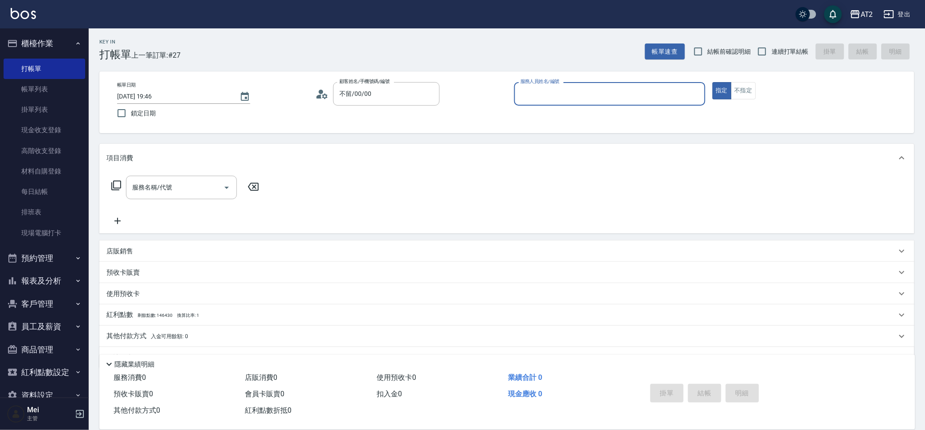
click at [717, 47] on span "結帳前確認明細" at bounding box center [729, 51] width 43 height 9
click at [708, 47] on input "結帳前確認明細" at bounding box center [698, 51] width 19 height 19
checkbox input "true"
click at [777, 49] on span "連續打單結帳" at bounding box center [790, 51] width 37 height 9
click at [772, 49] on input "連續打單結帳" at bounding box center [762, 51] width 19 height 19
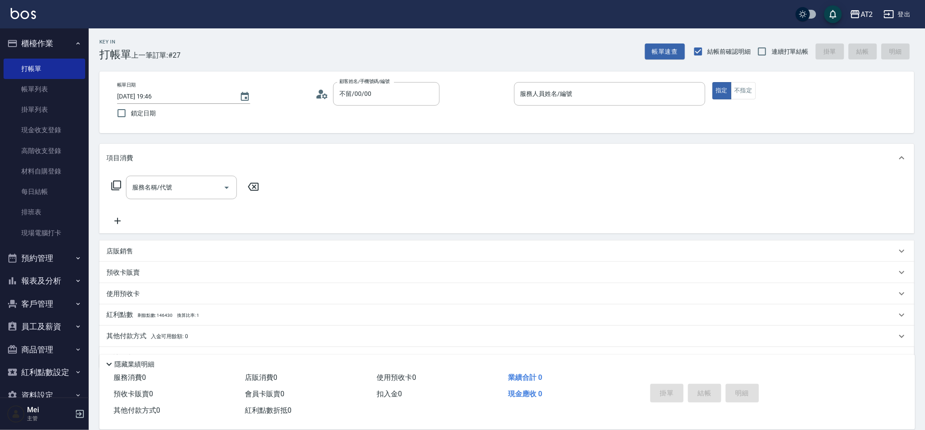
checkbox input "true"
click at [541, 87] on div "服務人員姓名/編號 服務人員姓名/編號" at bounding box center [609, 94] width 191 height 24
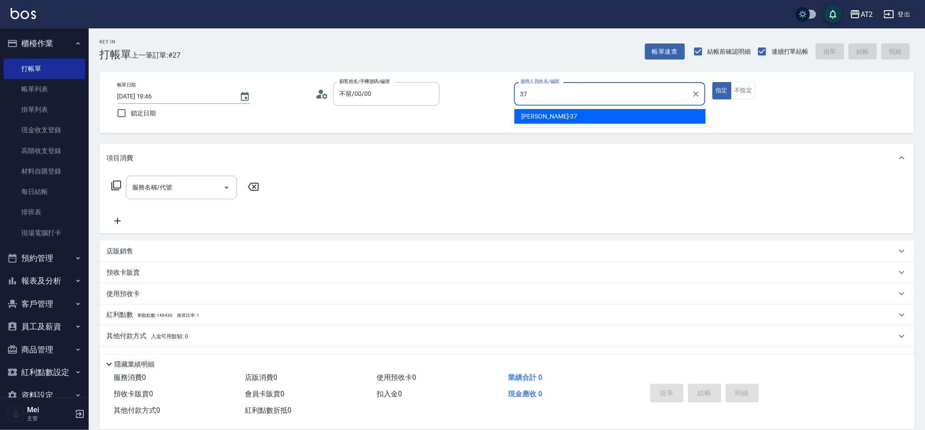
type input "[PERSON_NAME]-37"
type button "true"
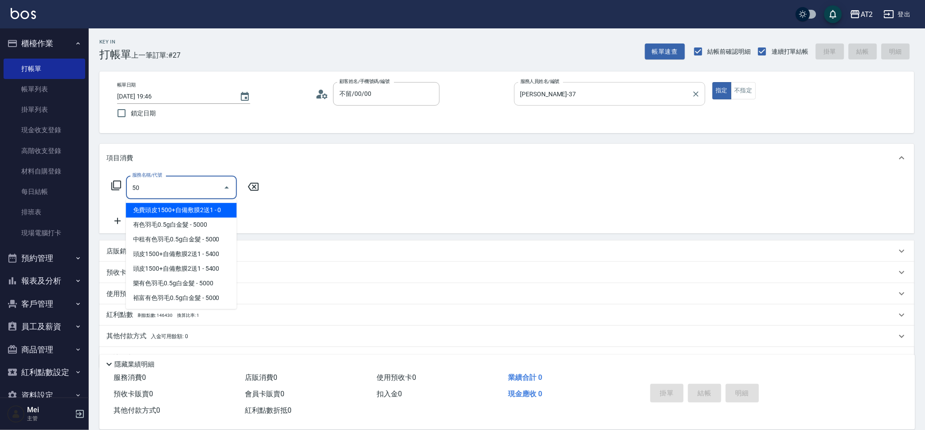
type input "501"
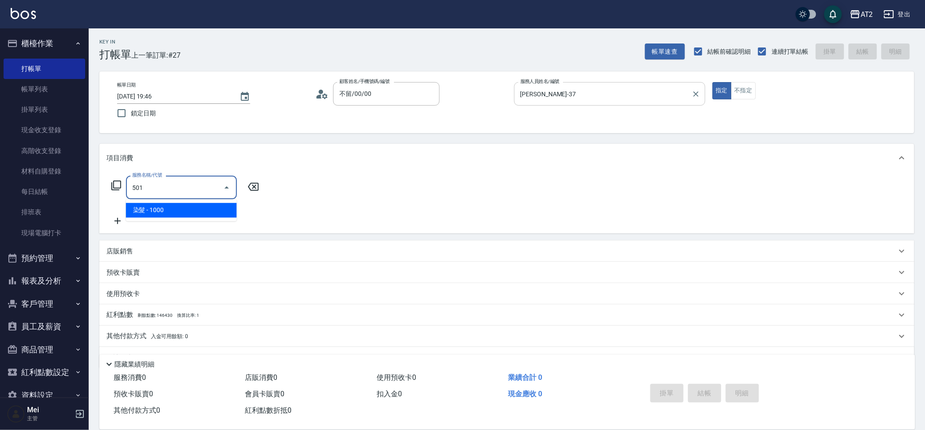
type input "100"
type input "染髮(501)"
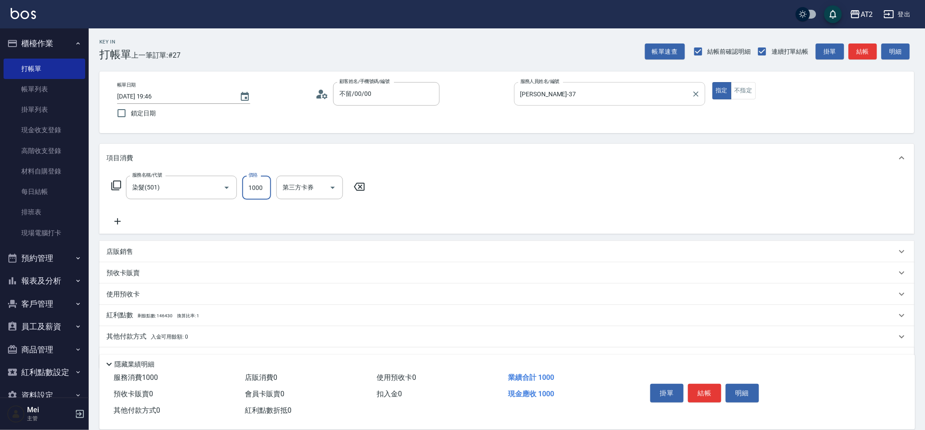
type input "0"
type input "15"
type input "10"
type input "1580"
type input "150"
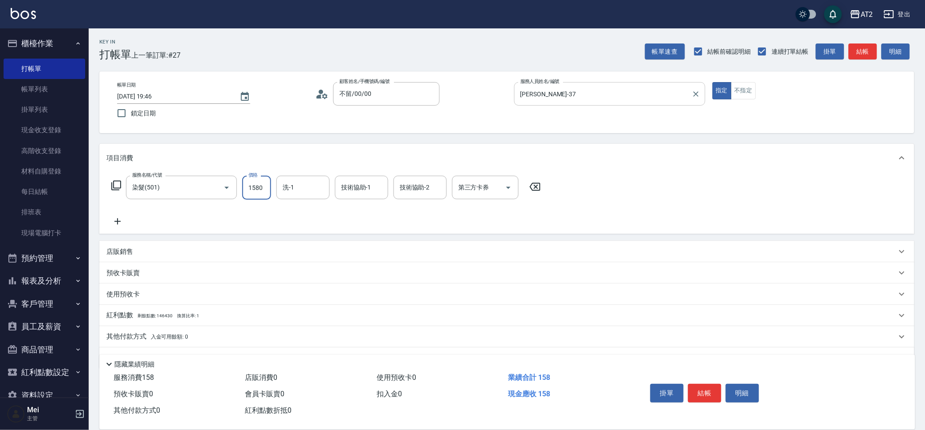
type input "1580"
type input "[PERSON_NAME]-46"
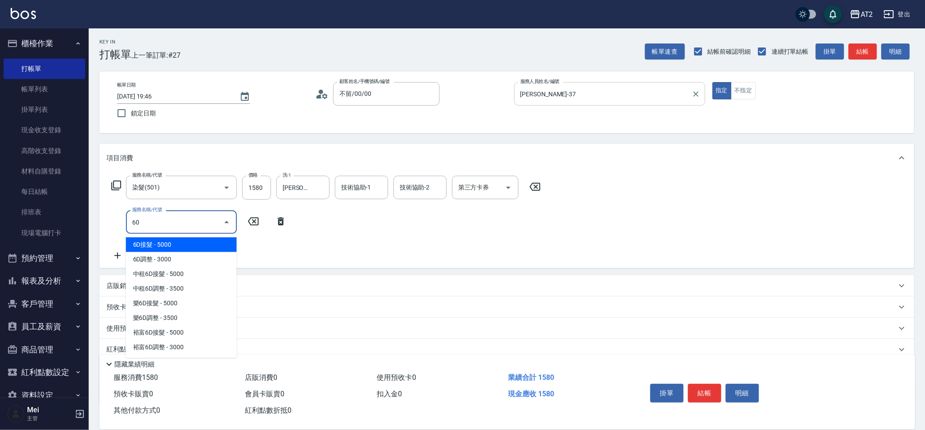
type input "601"
type input "250"
type input "自備護髮(601)"
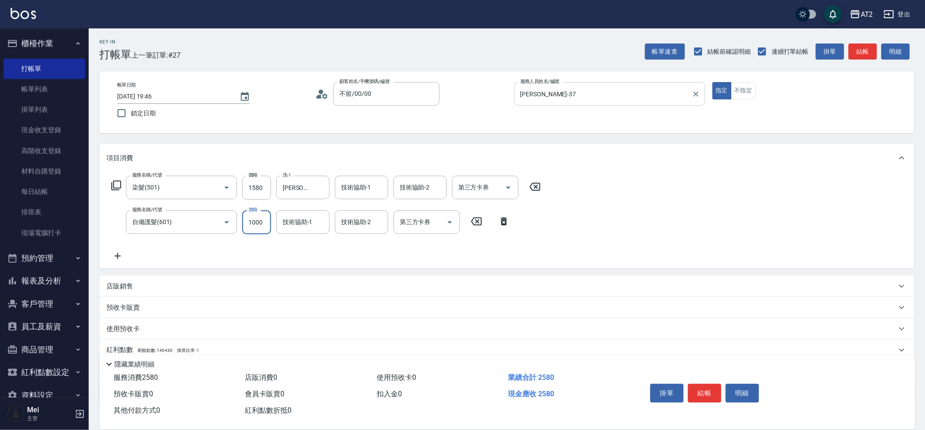
type input "1"
type input "150"
type input "300"
type input "1500"
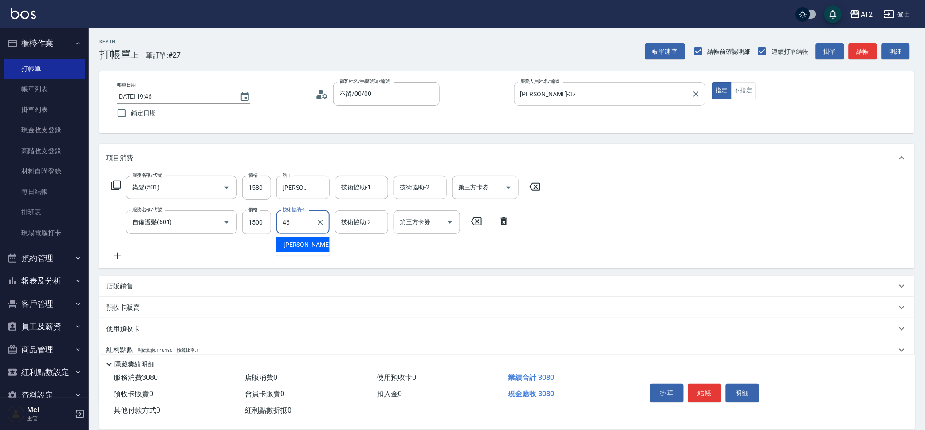
type input "[PERSON_NAME]-46"
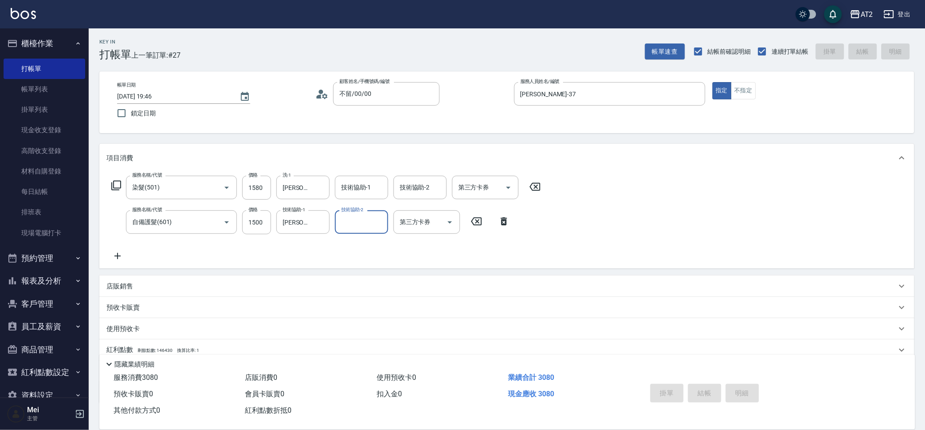
type input "[DATE] 20:59"
type input "0"
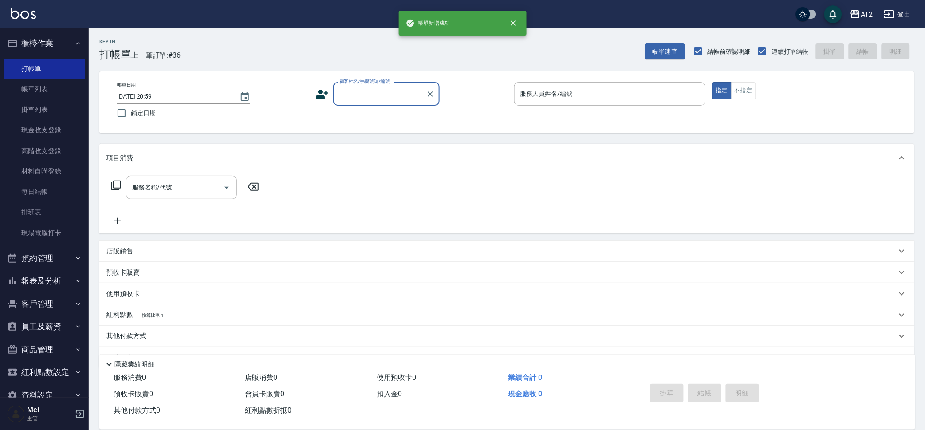
click at [389, 97] on input "顧客姓名/手機號碼/編號" at bounding box center [379, 94] width 85 height 16
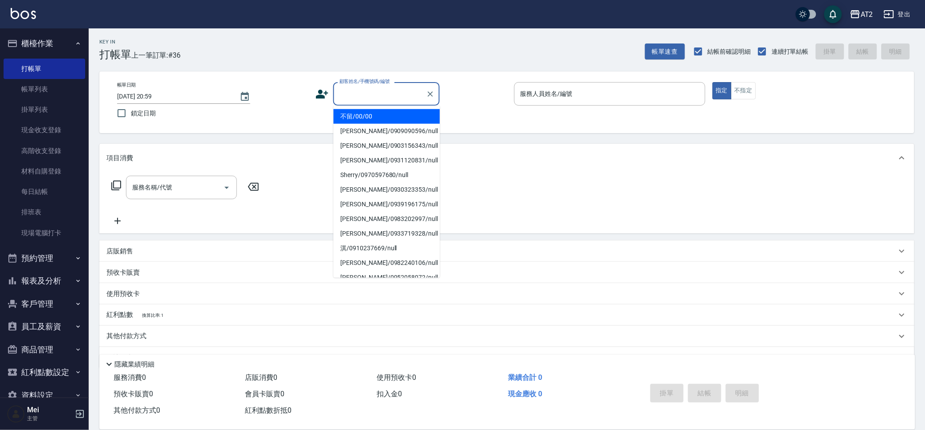
click at [387, 113] on li "不留/00/00" at bounding box center [387, 116] width 107 height 15
type input "不留/00/00"
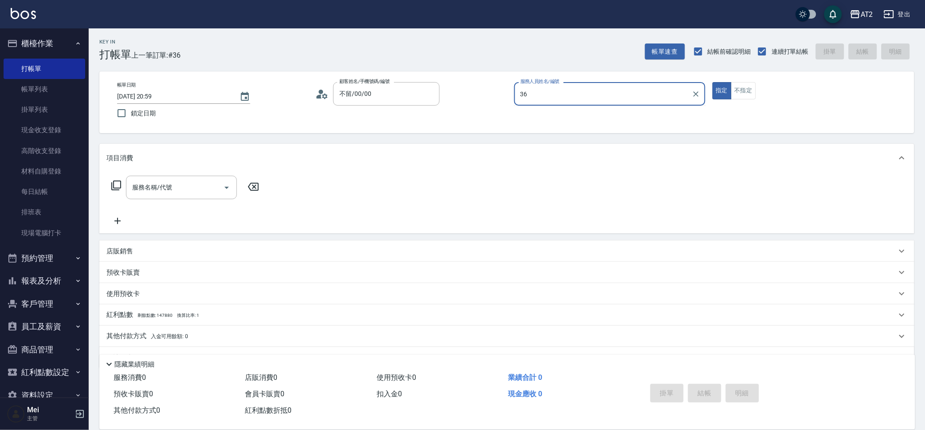
type input "Mona-36"
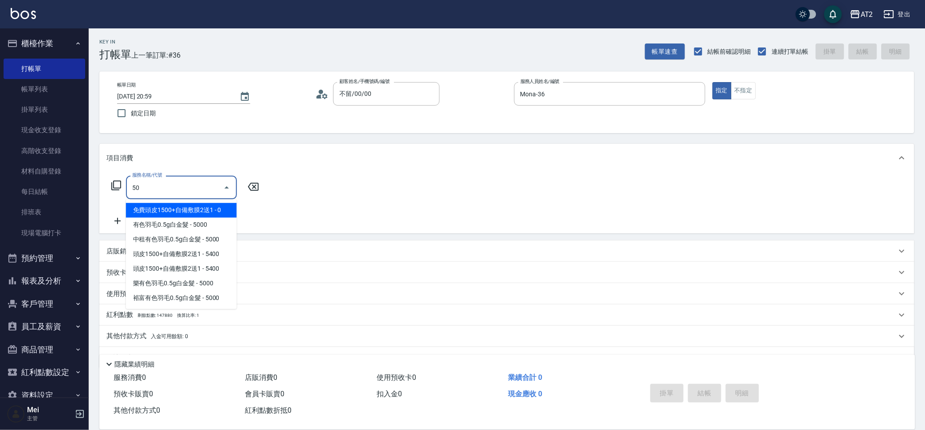
type input "501"
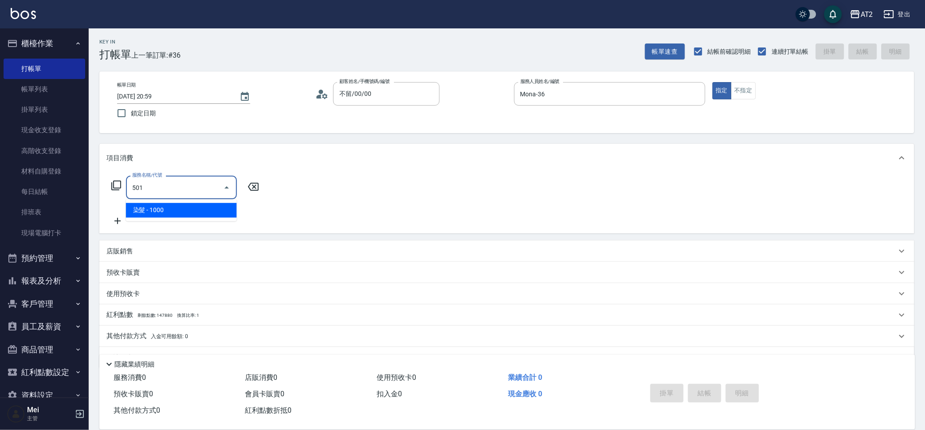
type input "100"
type input "染髮(501)"
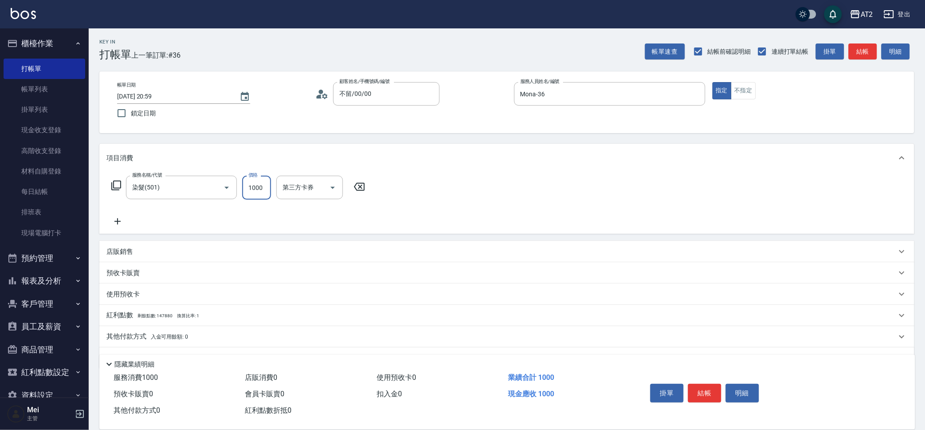
type input "1"
type input "0"
type input "12"
type input "10"
type input "1280"
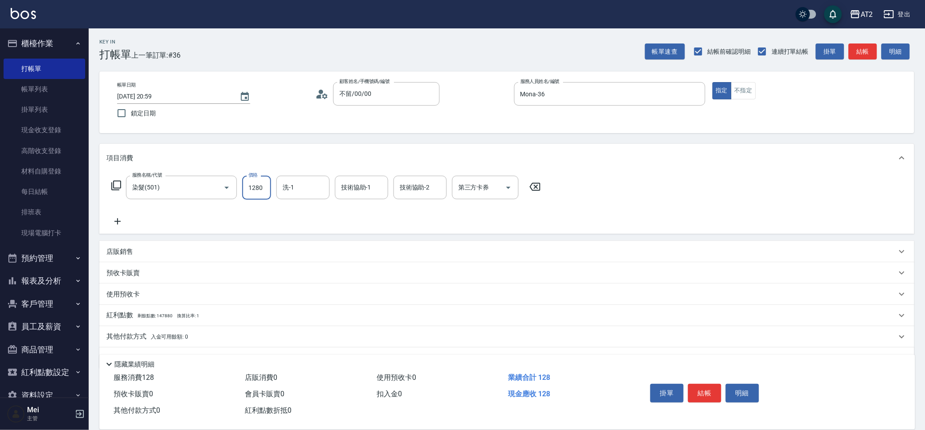
type input "120"
type input "1280"
type input "Ivy-48"
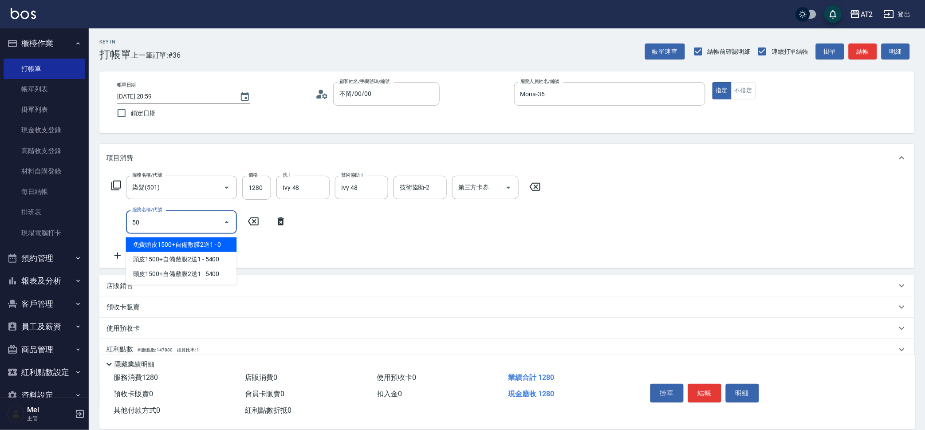
type input "502"
type input "170"
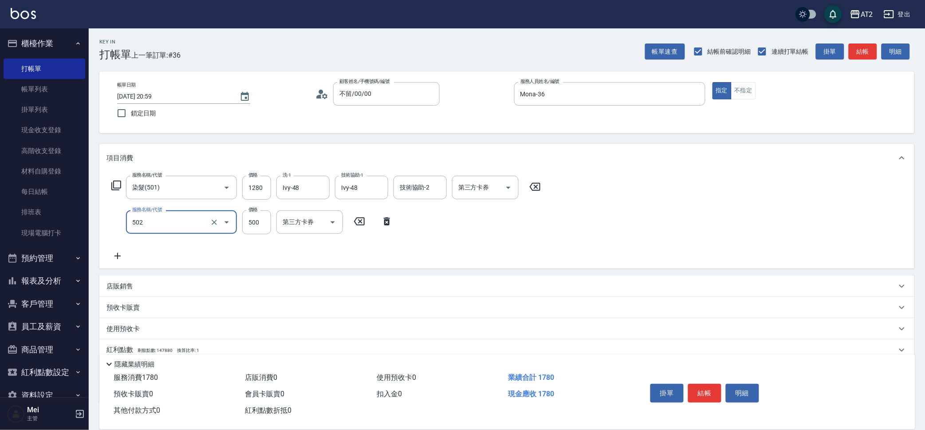
type input "漂髮(502)"
type input "0"
type input "120"
type input "0"
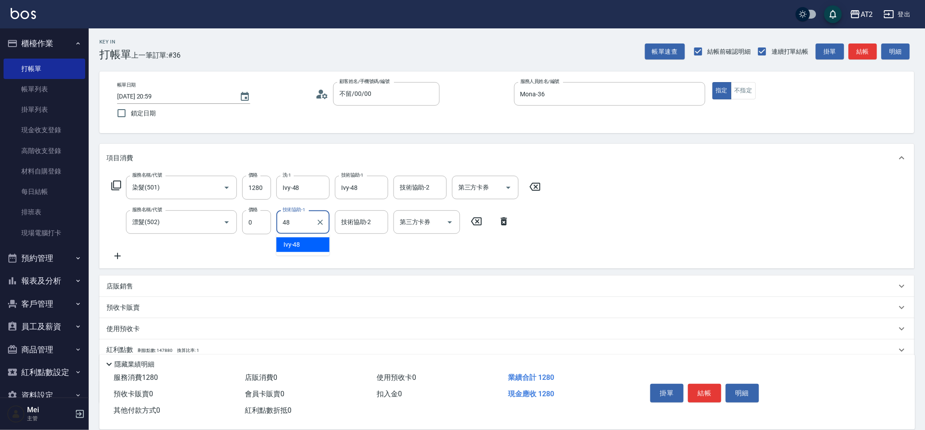
type input "Ivy-48"
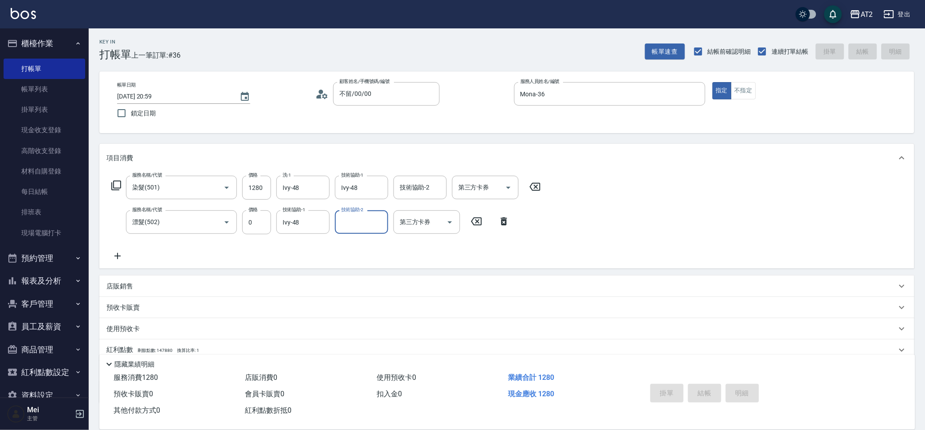
type input "0"
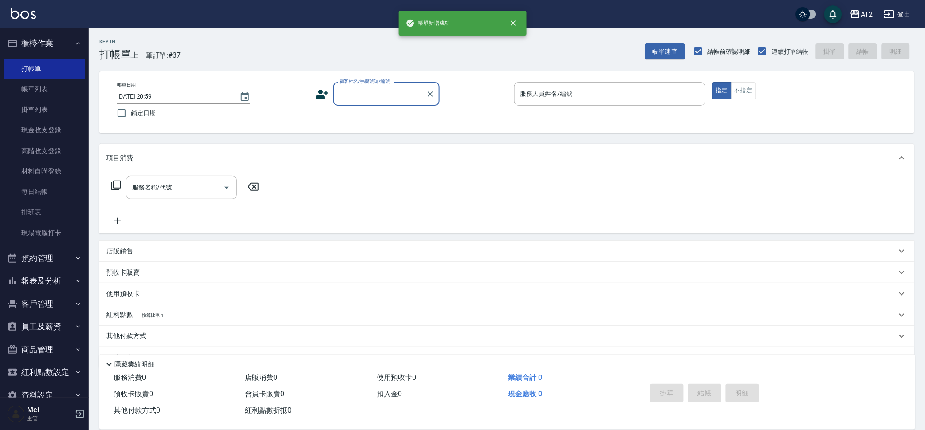
click at [379, 103] on div "顧客姓名/手機號碼/編號" at bounding box center [386, 94] width 107 height 24
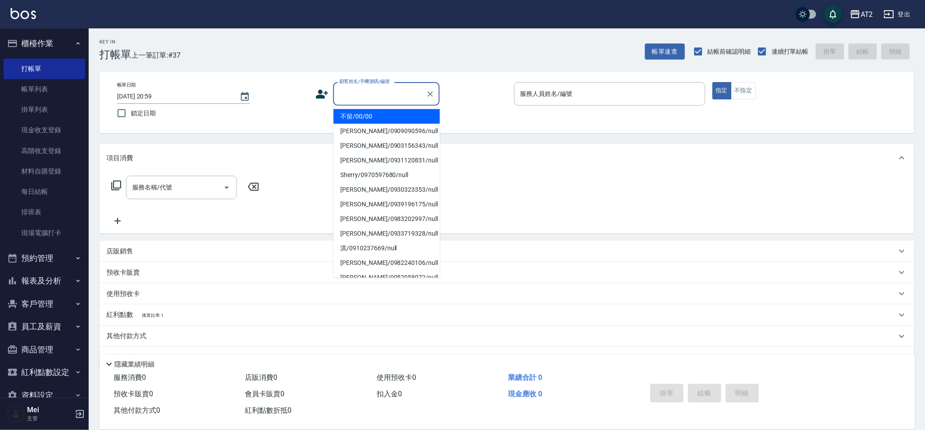
click at [376, 114] on li "不留/00/00" at bounding box center [387, 116] width 107 height 15
type input "不留/00/00"
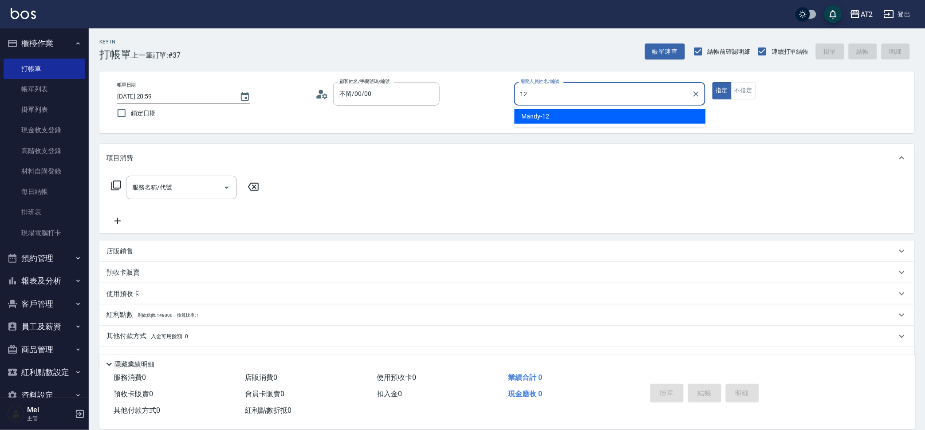
type input "Mandy-12"
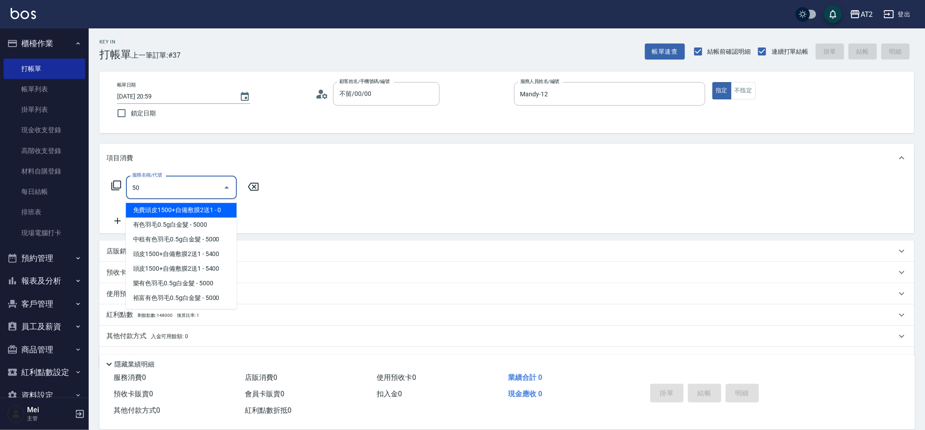
type input "501"
type input "100"
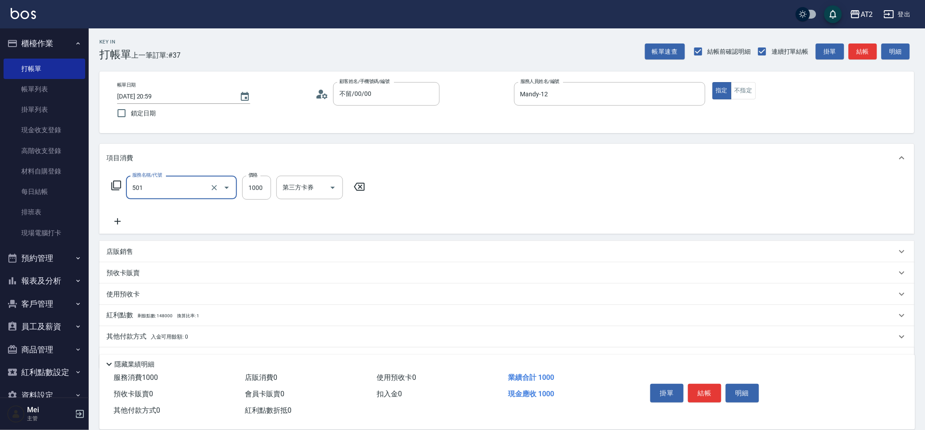
type input "染髮(501)"
type input "2"
type input "0"
type input "20"
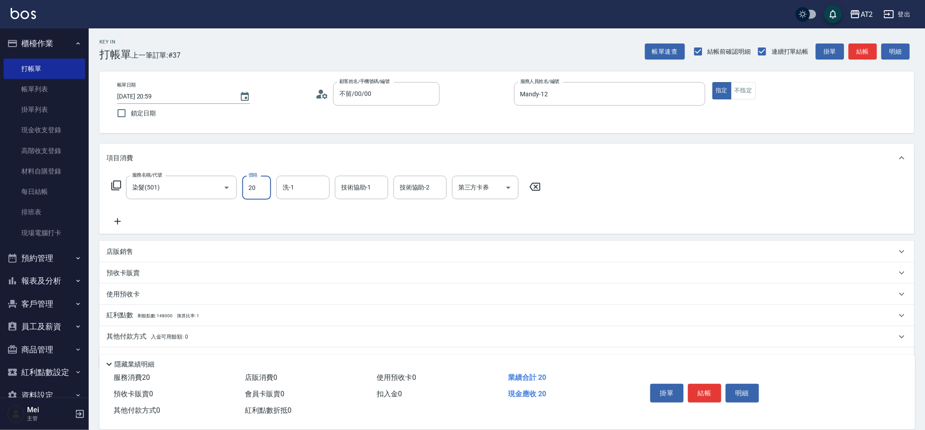
type input "200"
type input "2000"
type input "Molly-39"
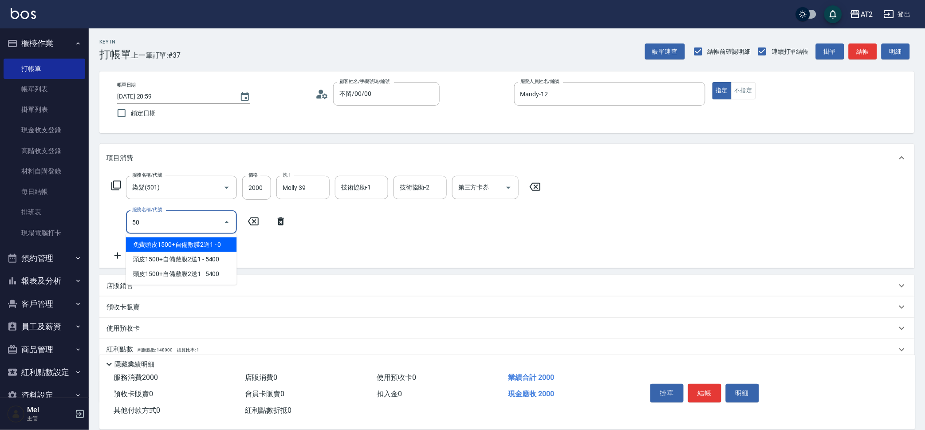
type input "502"
type input "250"
type input "漂髮(502)"
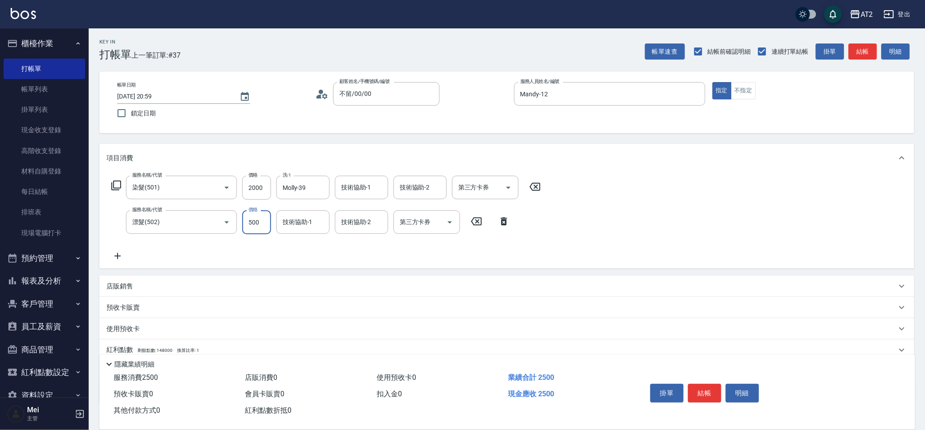
type input "0"
type input "200"
type input "0"
click at [504, 222] on icon at bounding box center [504, 221] width 22 height 11
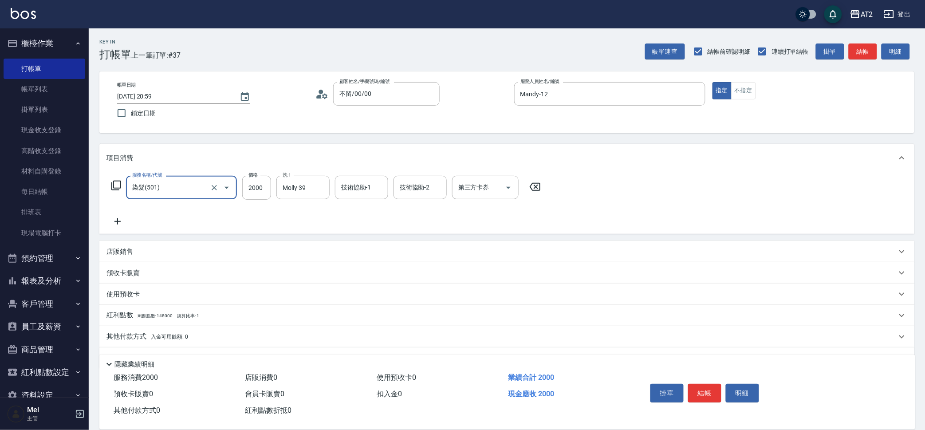
click at [120, 218] on icon at bounding box center [118, 221] width 22 height 11
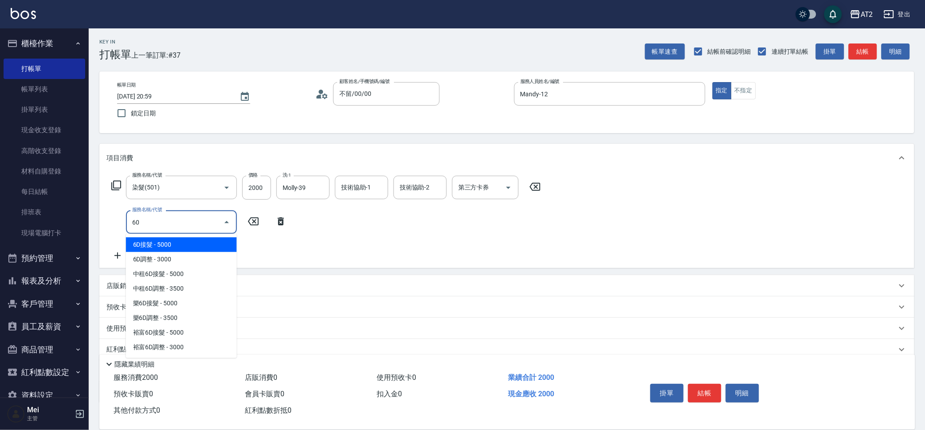
type input "601"
type input "300"
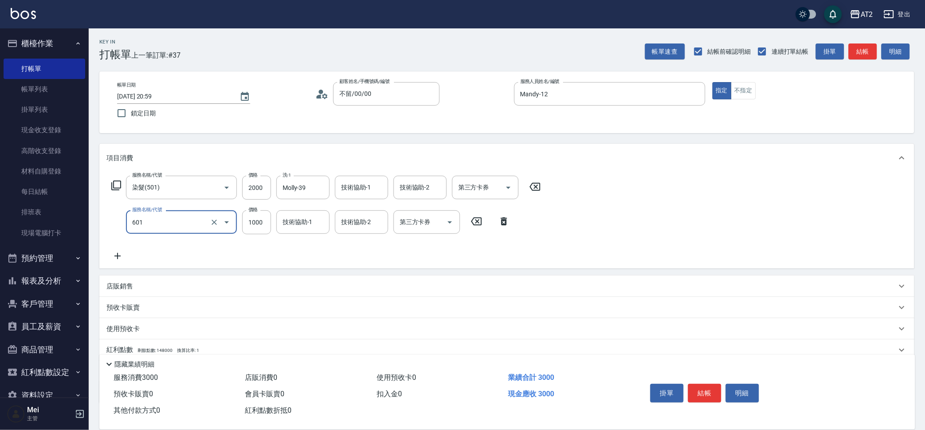
type input "自備護髮(601)"
type input "200"
type input "250"
type input "450"
type input "2500"
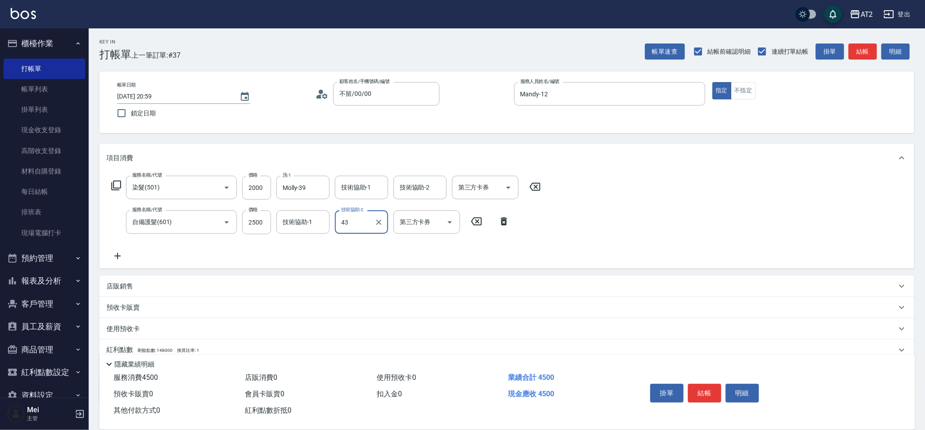
type input "[PERSON_NAME]-43"
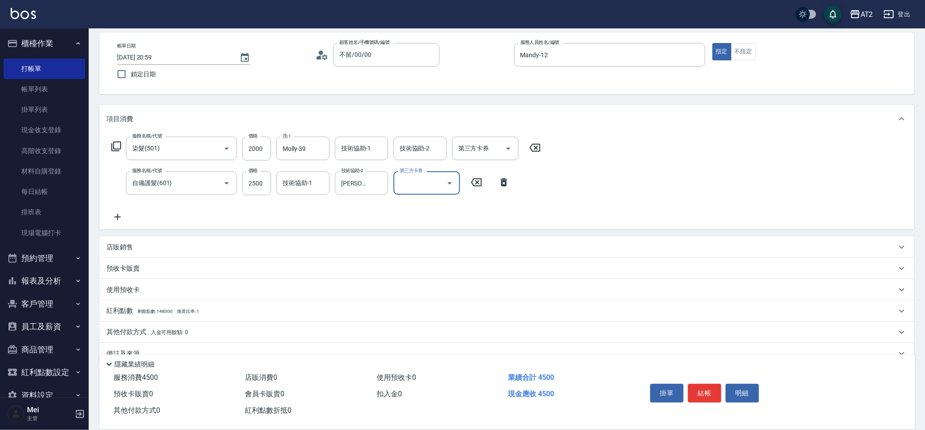
scroll to position [57, 0]
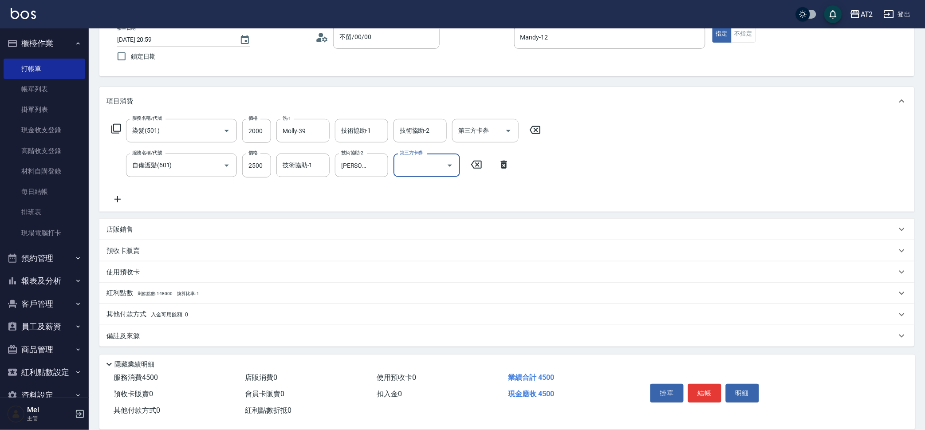
click at [174, 312] on span "入金可用餘額: 0" at bounding box center [170, 315] width 38 height 6
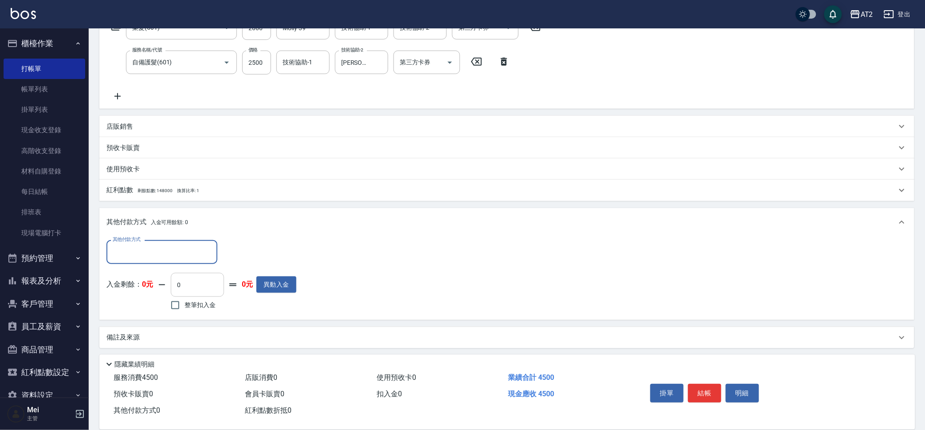
scroll to position [161, 0]
click at [172, 261] on div "其他付款方式" at bounding box center [162, 251] width 111 height 24
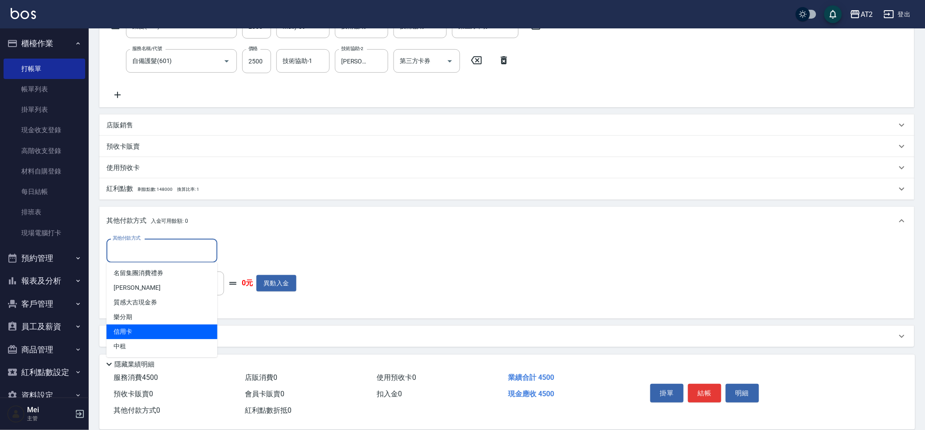
drag, startPoint x: 174, startPoint y: 329, endPoint x: 177, endPoint y: 322, distance: 7.2
click at [173, 328] on span "信用卡" at bounding box center [162, 332] width 111 height 15
type input "信用卡"
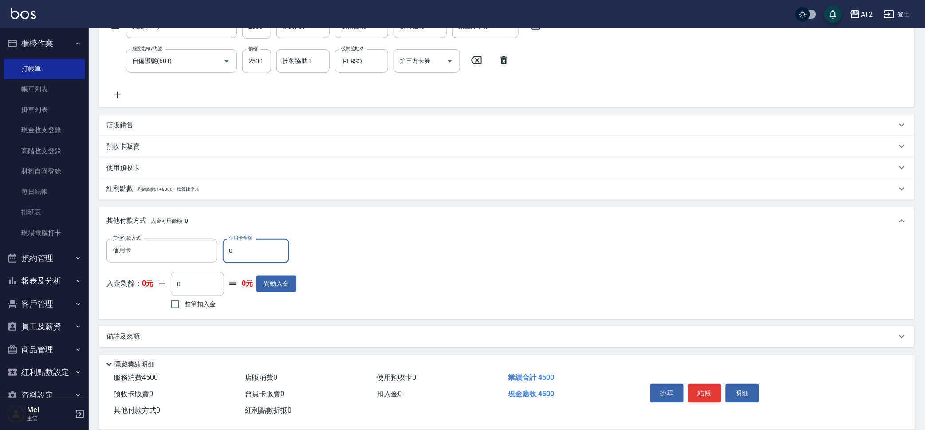
drag, startPoint x: 255, startPoint y: 249, endPoint x: 0, endPoint y: 249, distance: 254.8
click at [11, 250] on div "AT2 登出 櫃檯作業 打帳單 帳單列表 掛單列表 現金收支登錄 高階收支登錄 材料自購登錄 每日結帳 排班表 現場電腦打卡 預約管理 預約管理 單日預約紀錄…" at bounding box center [462, 135] width 925 height 593
type input "440"
type input "45"
type input "400"
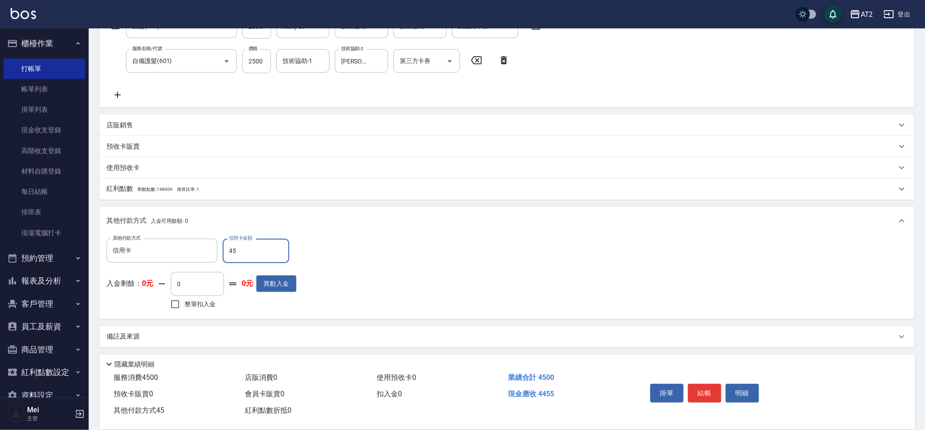
type input "450"
type input "0"
type input "4500"
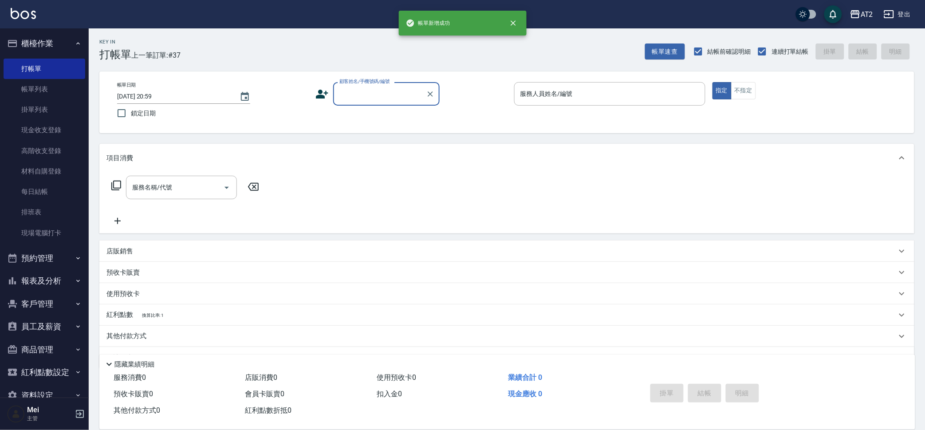
scroll to position [0, 0]
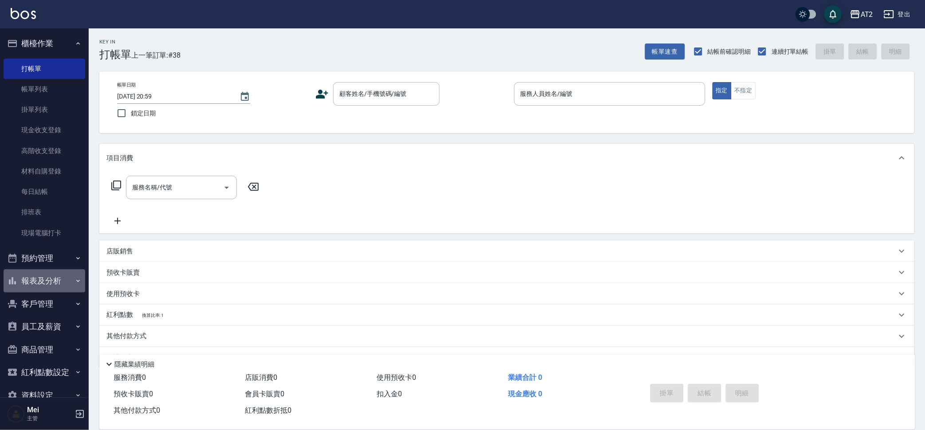
click at [63, 283] on button "報表及分析" at bounding box center [45, 280] width 82 height 23
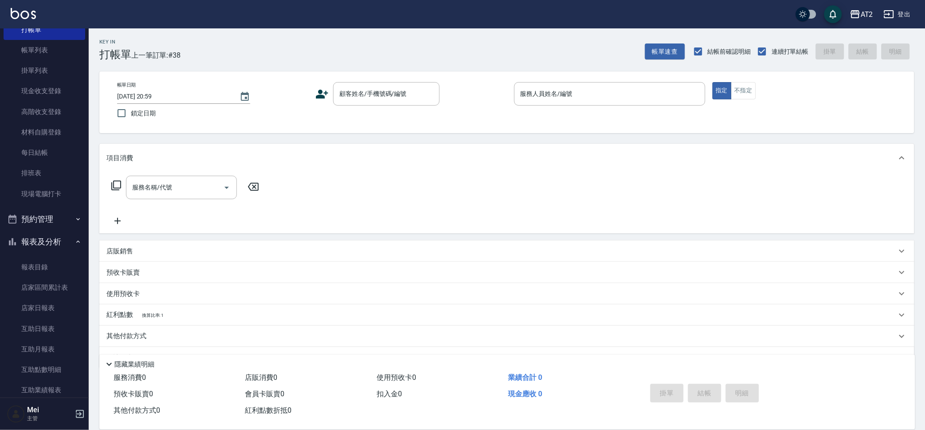
scroll to position [111, 0]
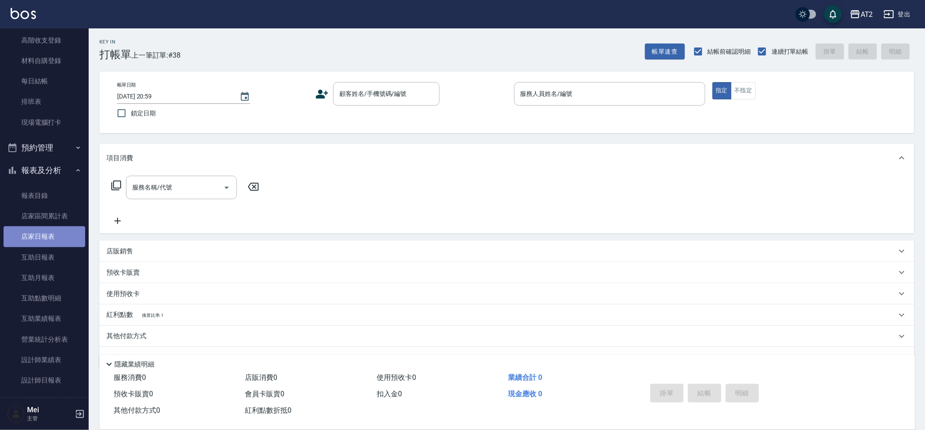
click at [47, 245] on link "店家日報表" at bounding box center [45, 236] width 82 height 20
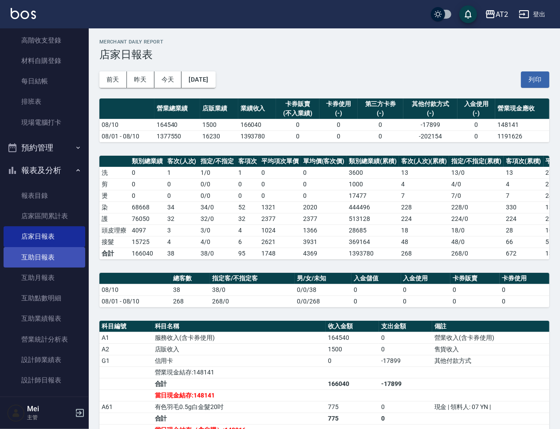
click at [54, 249] on link "互助日報表" at bounding box center [45, 257] width 82 height 20
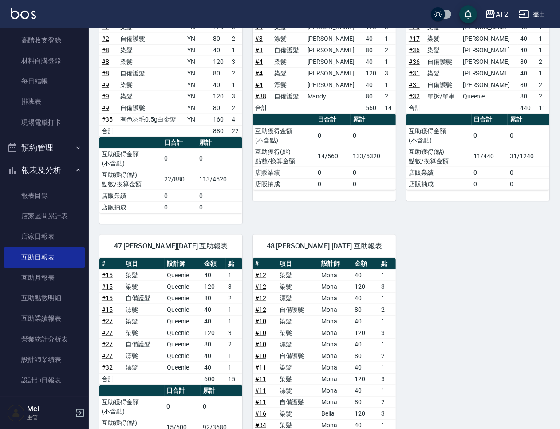
scroll to position [841, 0]
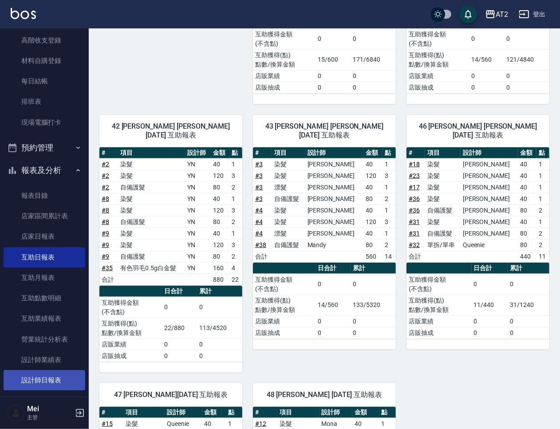
click at [48, 376] on link "設計師日報表" at bounding box center [45, 380] width 82 height 20
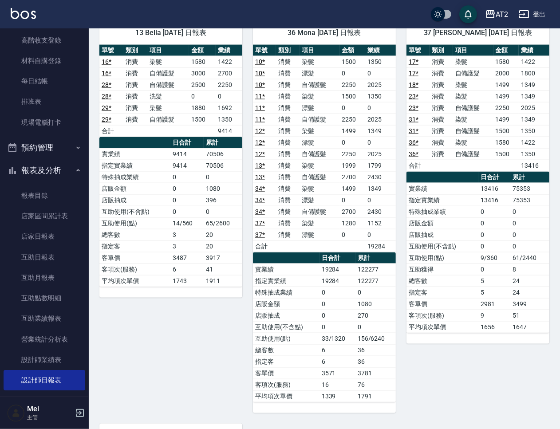
scroll to position [1361, 0]
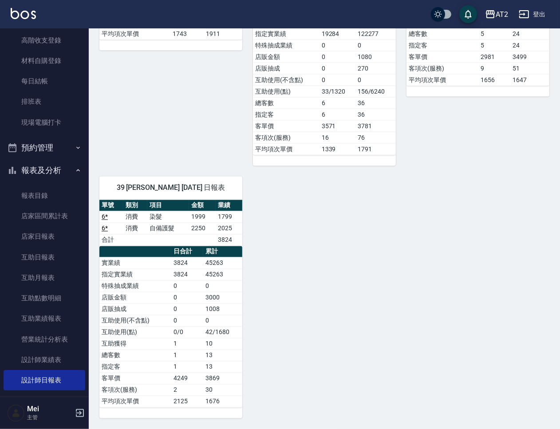
click at [528, 15] on icon "button" at bounding box center [524, 14] width 11 height 11
